Goal: Transaction & Acquisition: Subscribe to service/newsletter

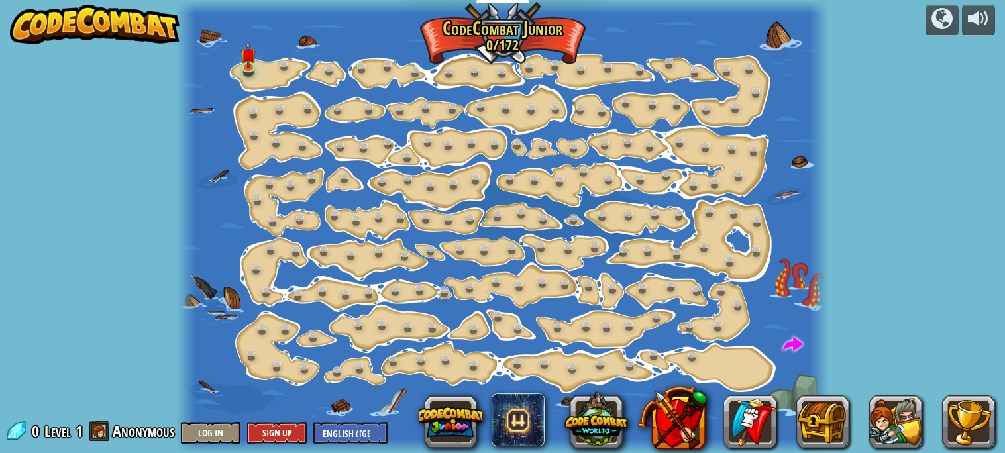
click at [393, 234] on div at bounding box center [503, 226] width 654 height 453
click at [251, 68] on link at bounding box center [250, 66] width 27 height 27
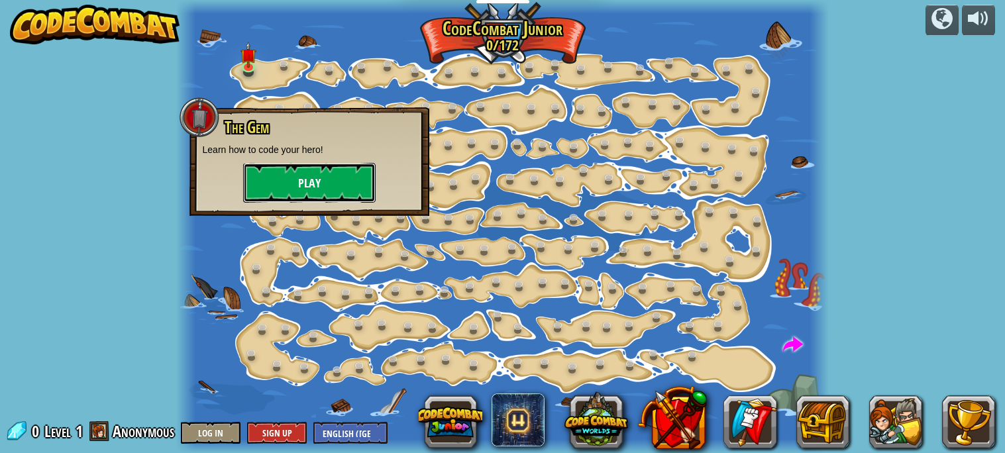
click at [315, 192] on button "Play" at bounding box center [309, 183] width 133 height 40
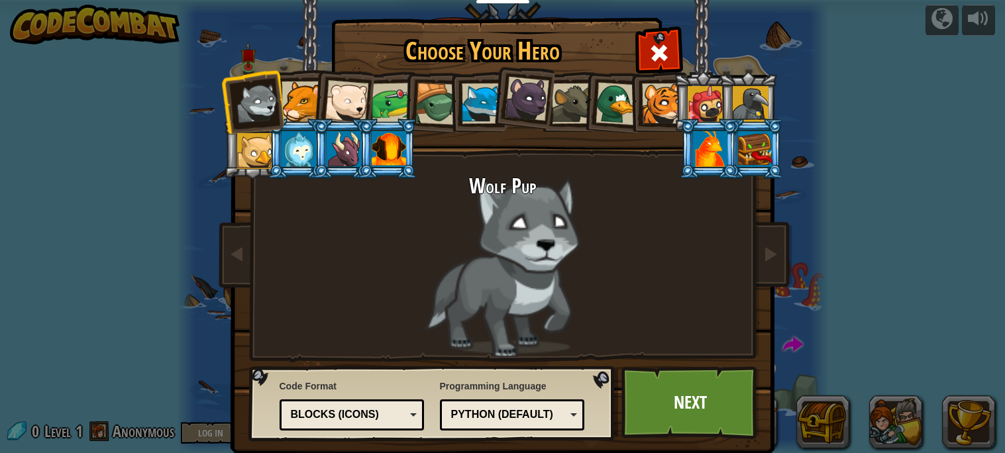
click at [380, 156] on div at bounding box center [389, 149] width 34 height 36
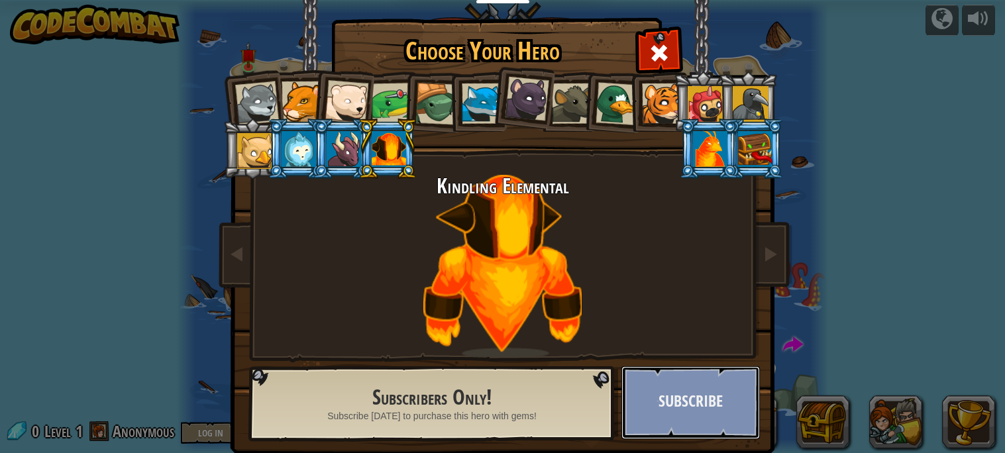
click at [757, 415] on button "Subscribe" at bounding box center [691, 403] width 139 height 73
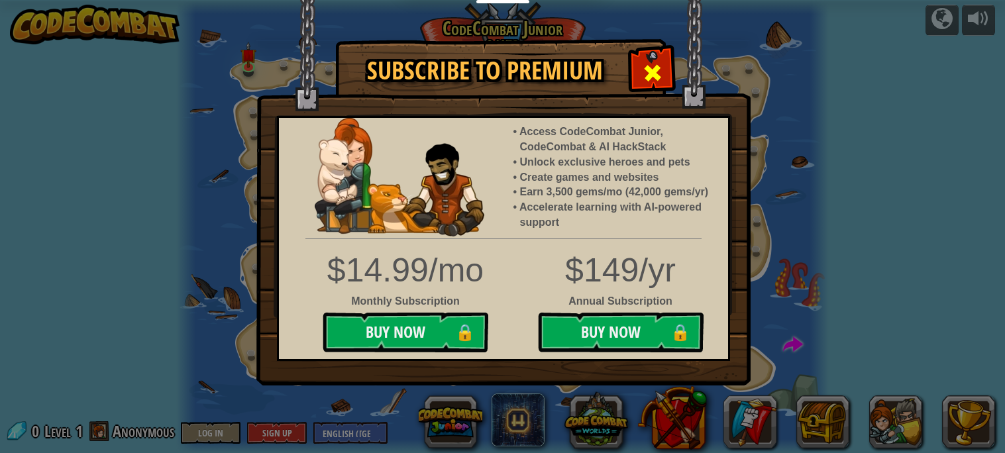
click at [660, 87] on div at bounding box center [653, 71] width 42 height 42
